Goal: Check status: Check status

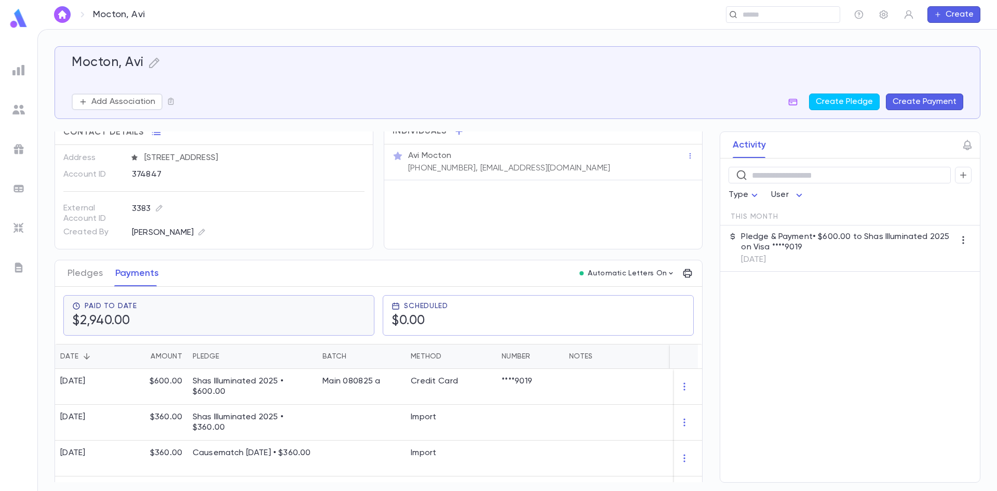
scroll to position [52, 0]
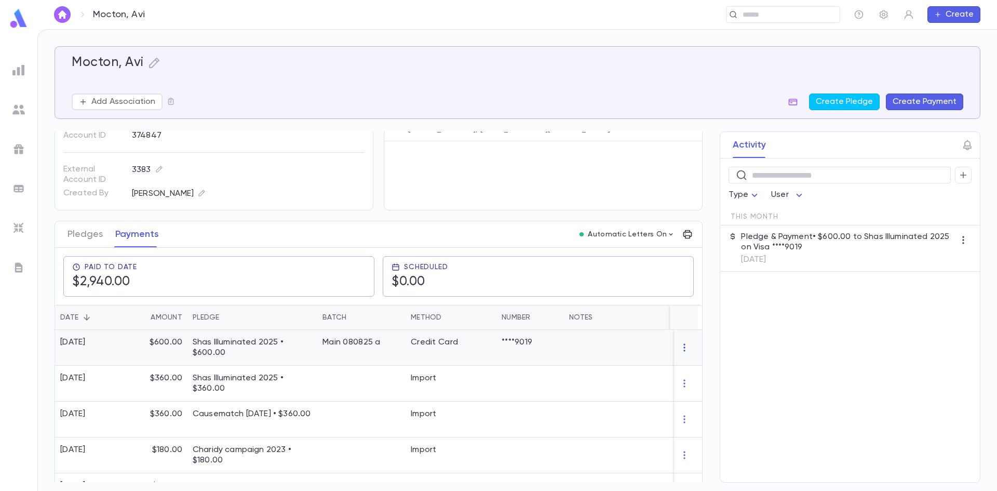
click at [680, 342] on icon "button" at bounding box center [685, 347] width 10 height 10
click at [98, 233] on div at bounding box center [498, 245] width 997 height 491
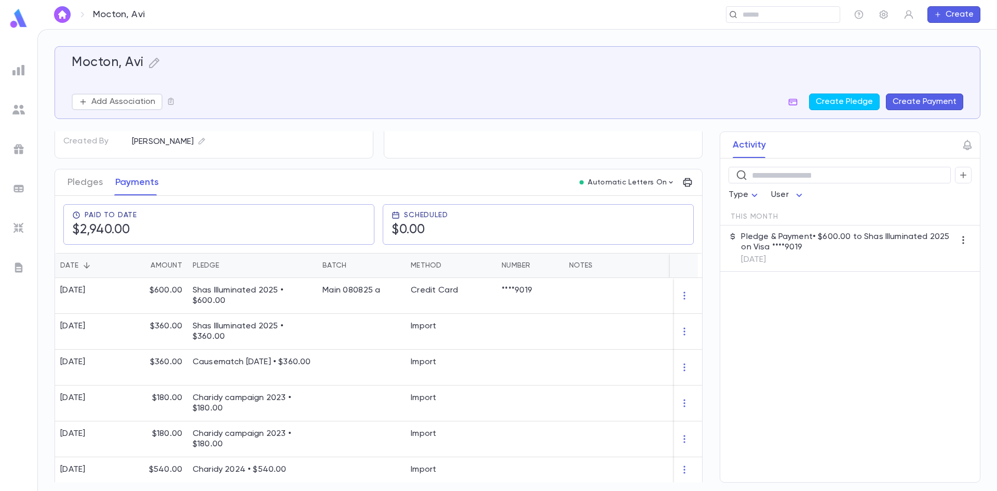
click at [73, 152] on div "Best Contact Home Phone [PHONE_NUMBER] Address [STREET_ADDRESS] Account ID 3748…" at bounding box center [214, 89] width 318 height 138
click at [73, 193] on button "Pledges" at bounding box center [85, 182] width 35 height 26
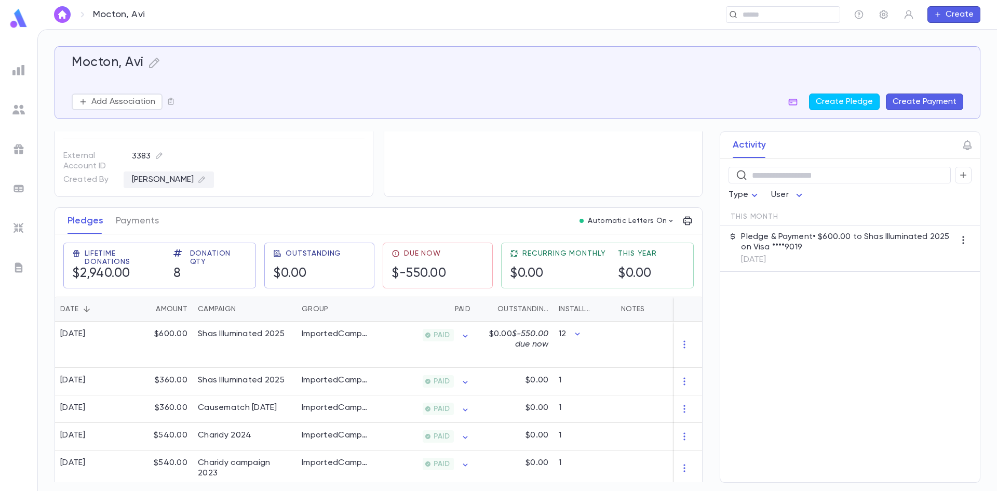
scroll to position [61, 0]
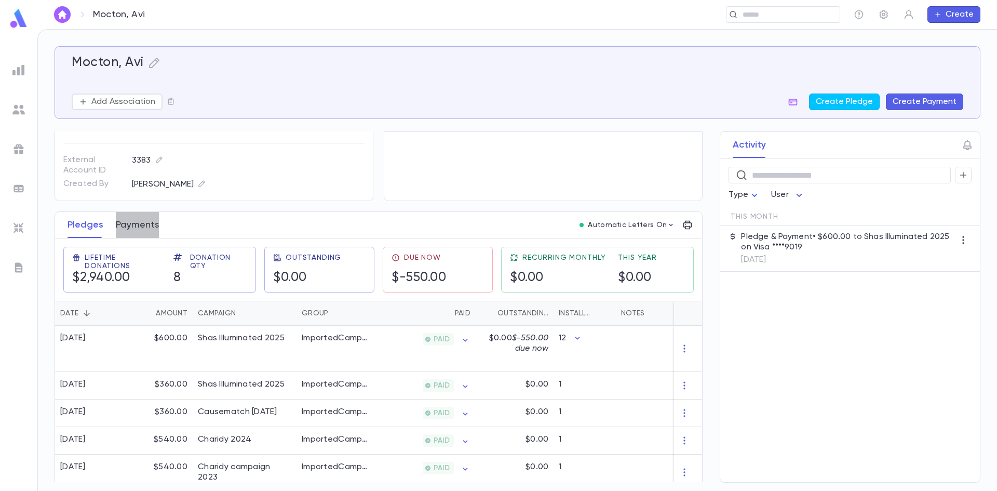
click at [132, 218] on button "Payments" at bounding box center [137, 225] width 43 height 26
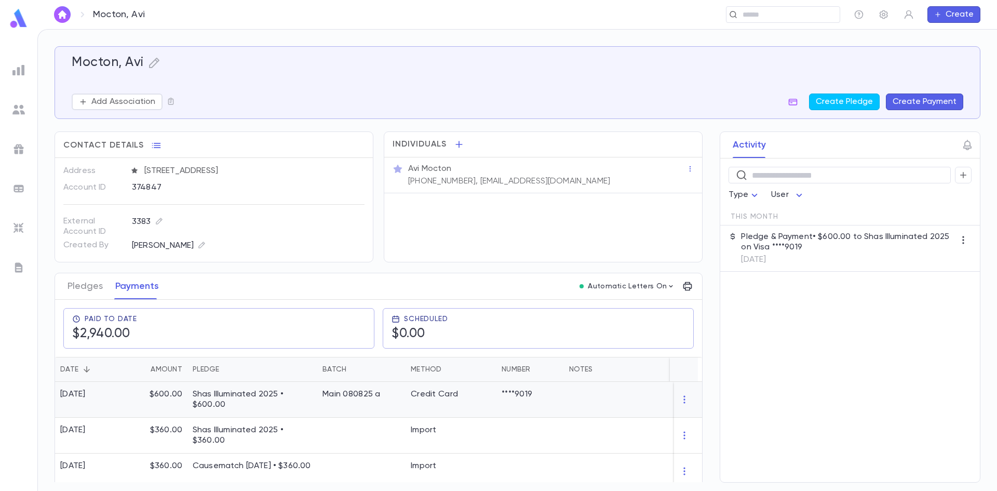
click at [272, 404] on p "Shas Illuminated 2025 • $600.00" at bounding box center [252, 399] width 119 height 21
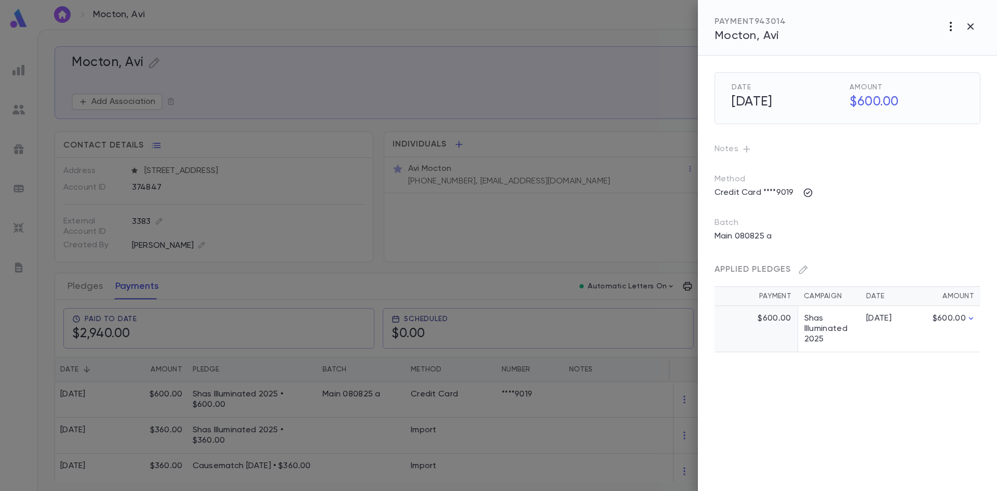
click at [952, 25] on icon "button" at bounding box center [951, 26] width 12 height 12
click at [556, 241] on div at bounding box center [498, 245] width 997 height 491
